Goal: Check status: Check status

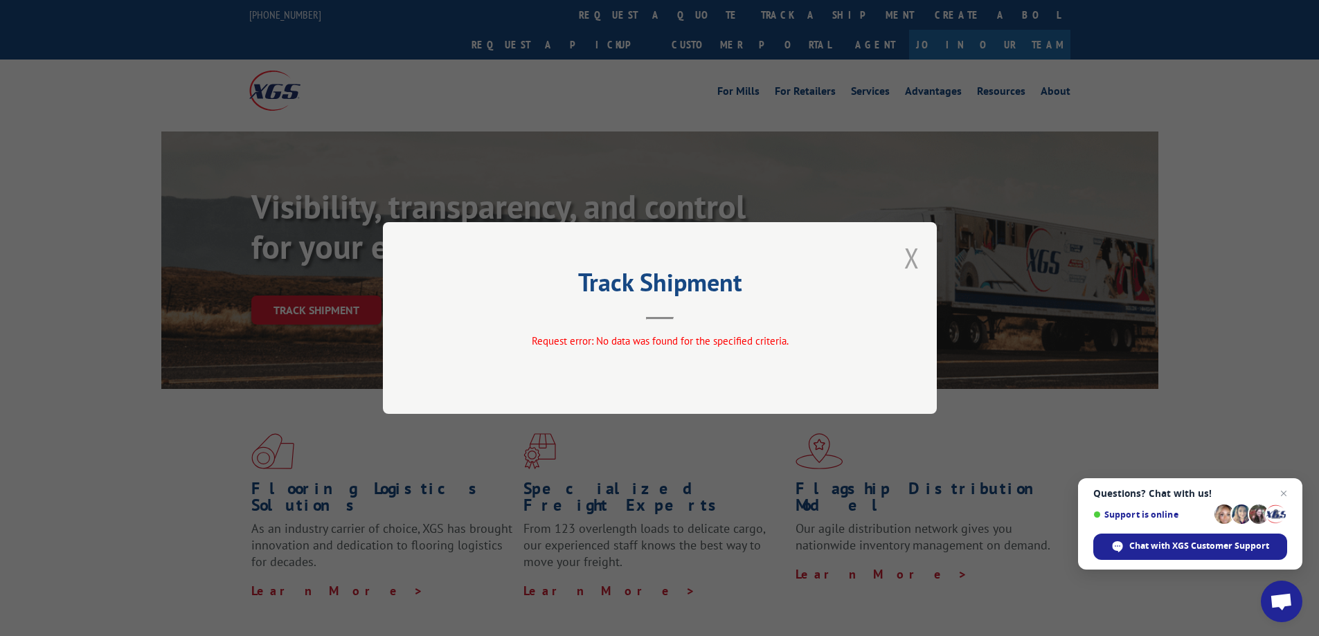
click at [911, 251] on button "Close modal" at bounding box center [912, 258] width 15 height 37
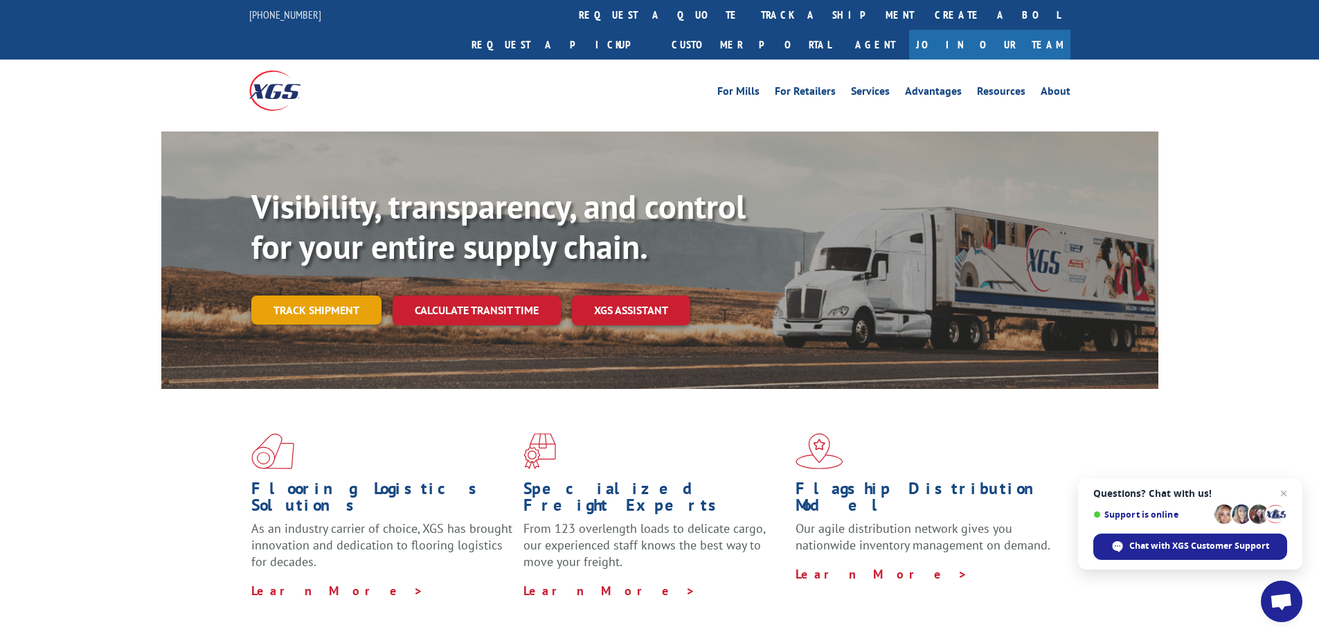
click at [355, 296] on link "Track shipment" at bounding box center [316, 310] width 130 height 29
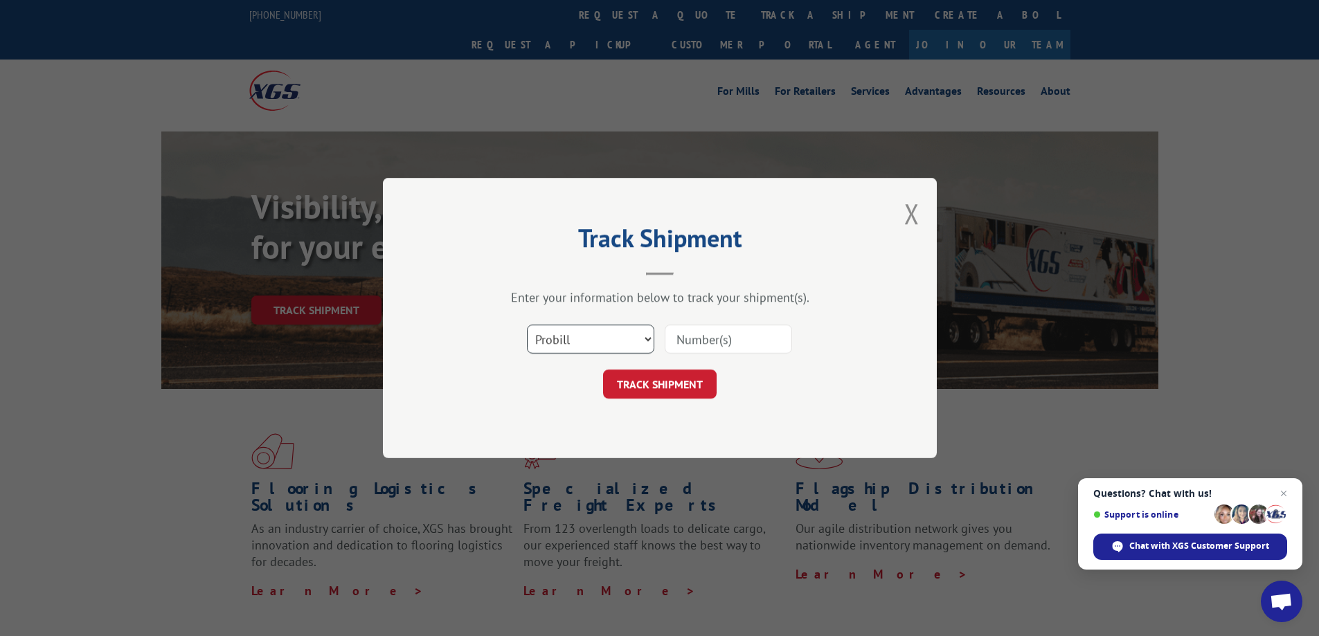
click at [599, 343] on select "Select category... Probill BOL PO" at bounding box center [590, 339] width 127 height 29
select select "po"
click at [527, 325] on select "Select category... Probill BOL PO" at bounding box center [590, 339] width 127 height 29
click at [687, 340] on input at bounding box center [728, 339] width 127 height 29
paste input "907444"
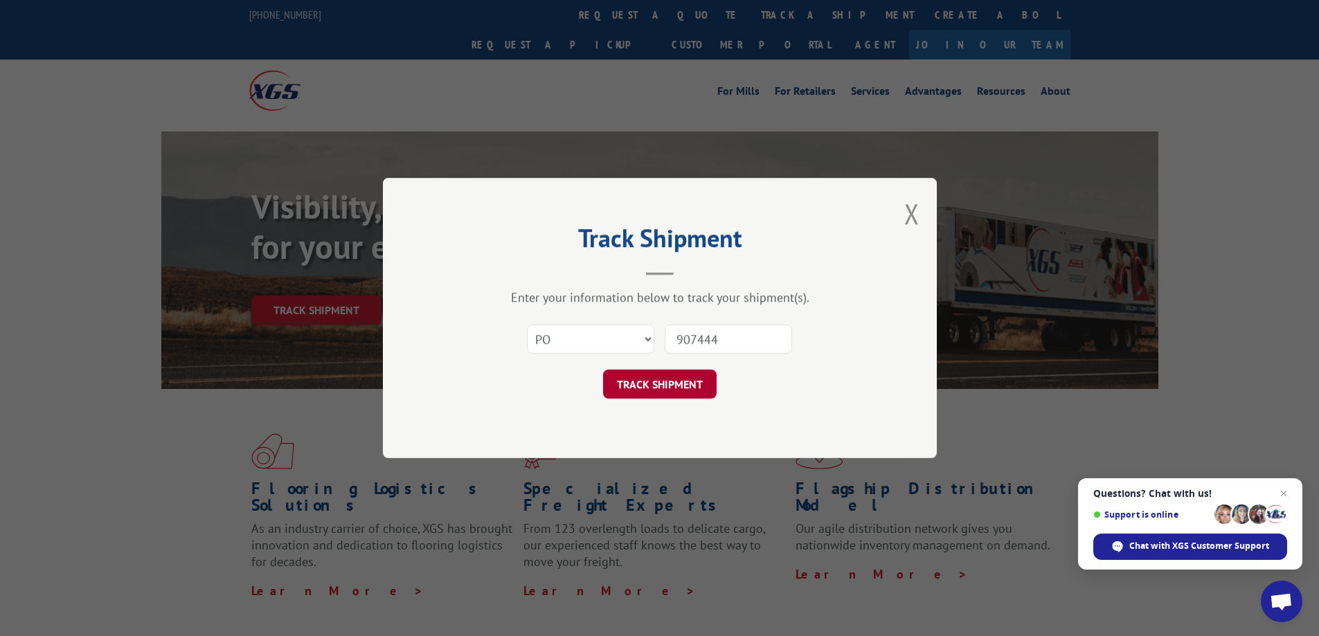
type input "907444"
click at [683, 381] on button "TRACK SHIPMENT" at bounding box center [660, 384] width 114 height 29
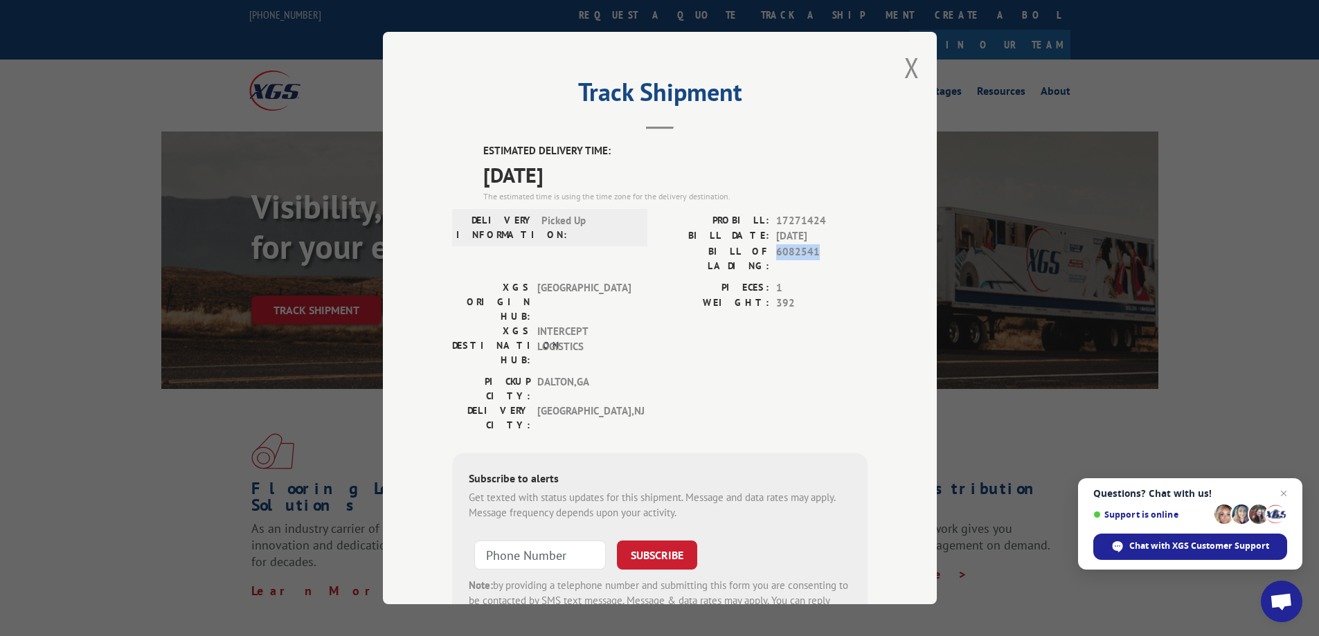
drag, startPoint x: 774, startPoint y: 251, endPoint x: 830, endPoint y: 256, distance: 56.3
click at [830, 256] on span "6082541" at bounding box center [821, 258] width 91 height 29
copy span "6082541"
drag, startPoint x: 770, startPoint y: 222, endPoint x: 822, endPoint y: 222, distance: 51.9
click at [822, 222] on div "PROBILL: 17271424" at bounding box center [764, 221] width 208 height 16
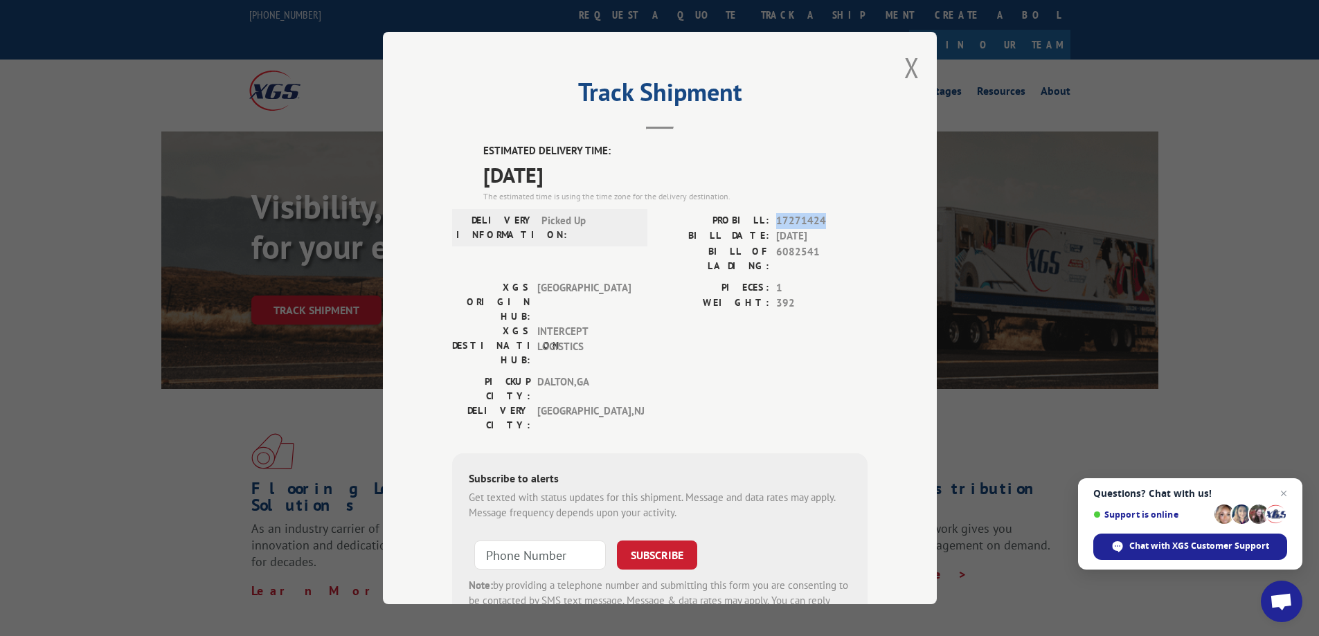
copy span "17271424"
